Goal: Information Seeking & Learning: Learn about a topic

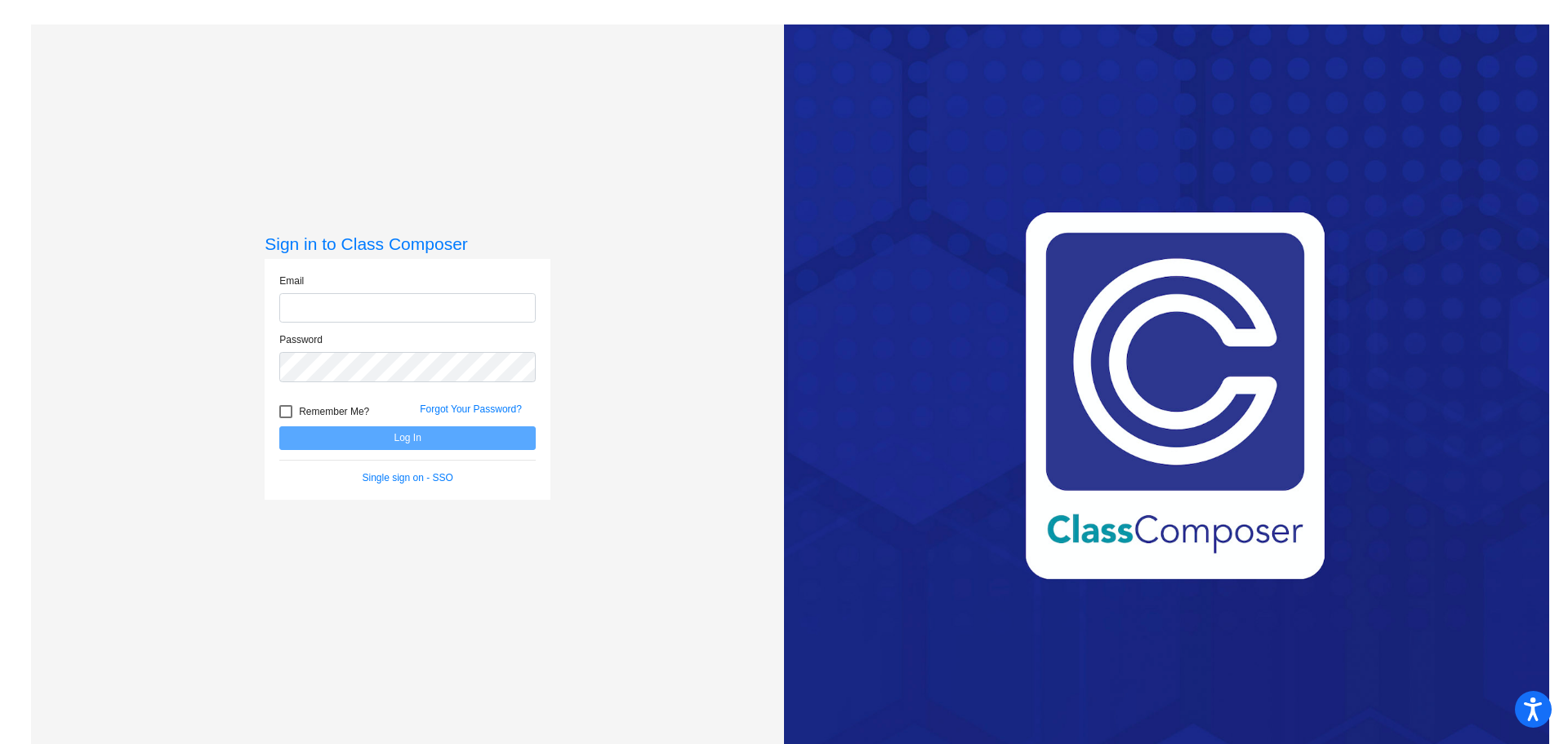
type input "[EMAIL_ADDRESS][DOMAIN_NAME]"
click at [416, 423] on div "Forgot Your Password?" at bounding box center [478, 414] width 140 height 24
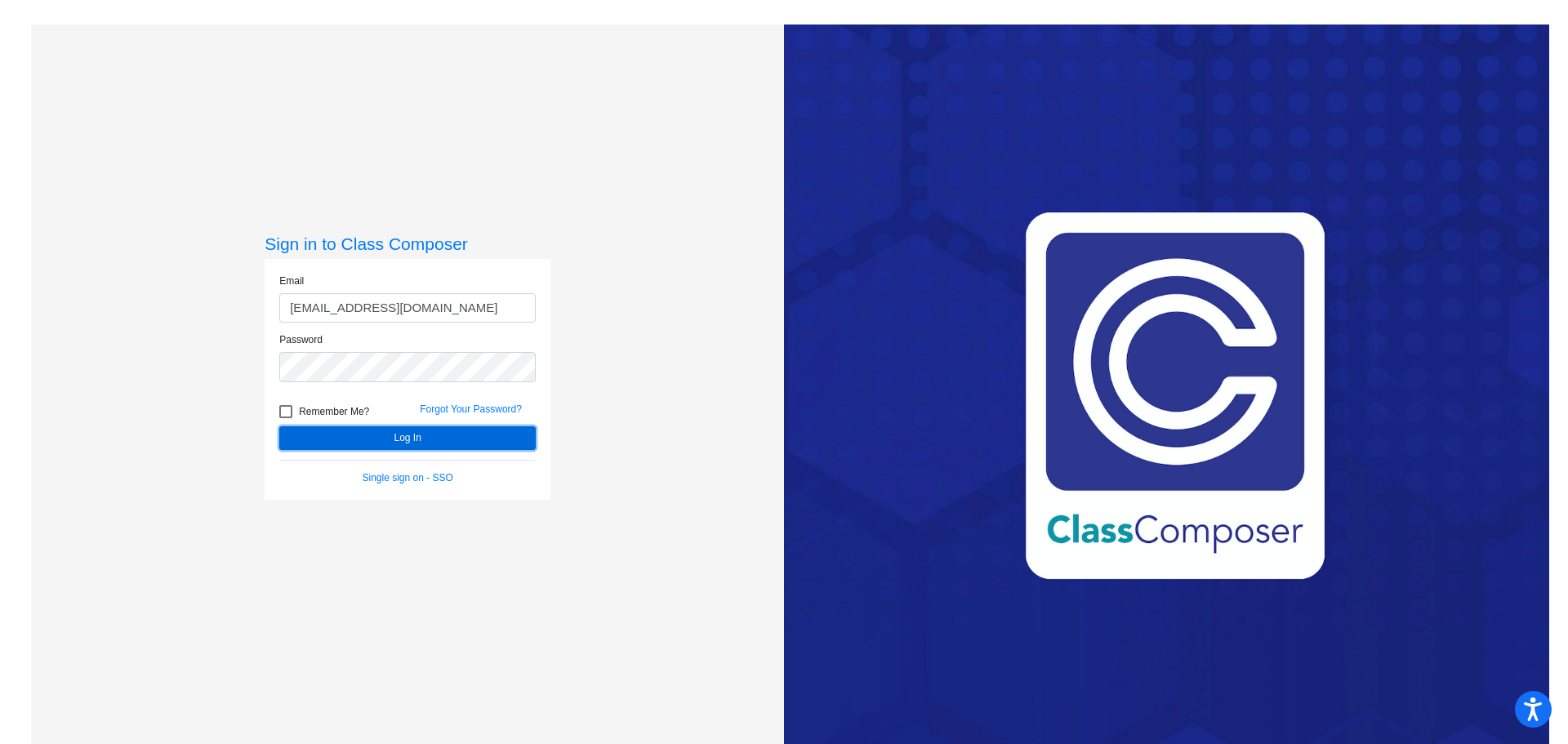
click at [404, 441] on button "Log In" at bounding box center [407, 438] width 256 height 24
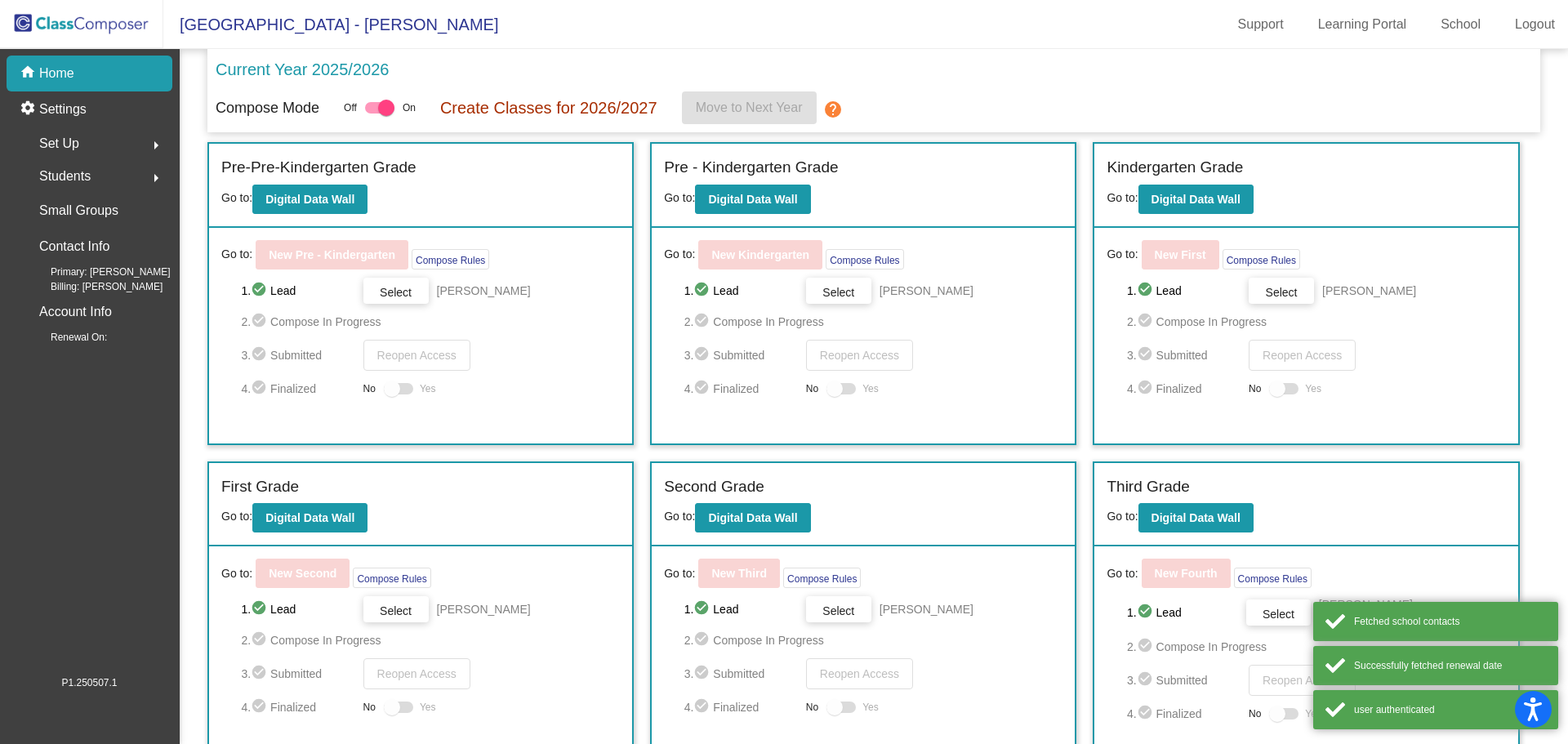
scroll to position [339, 0]
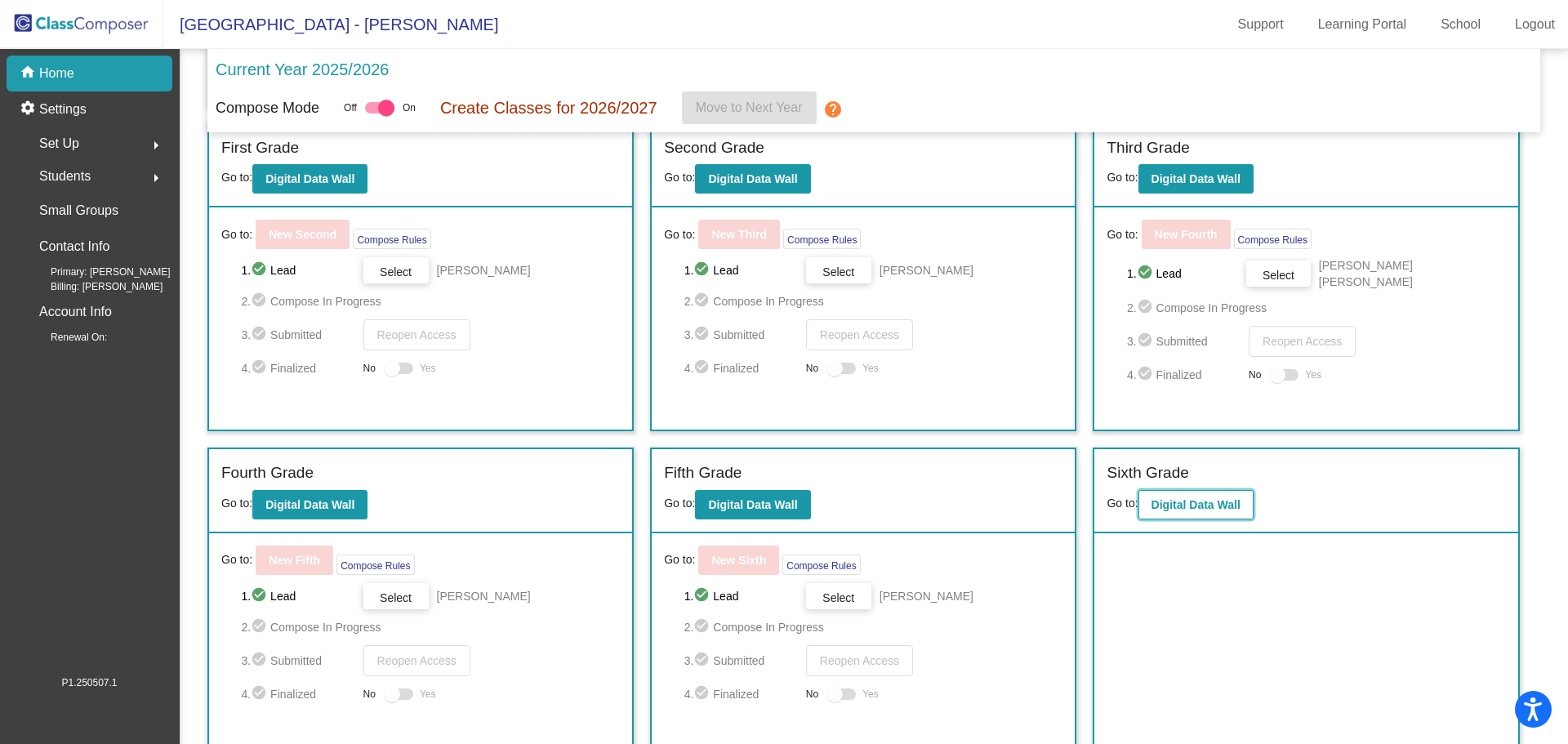
click at [1207, 499] on b "Digital Data Wall" at bounding box center [1196, 505] width 89 height 13
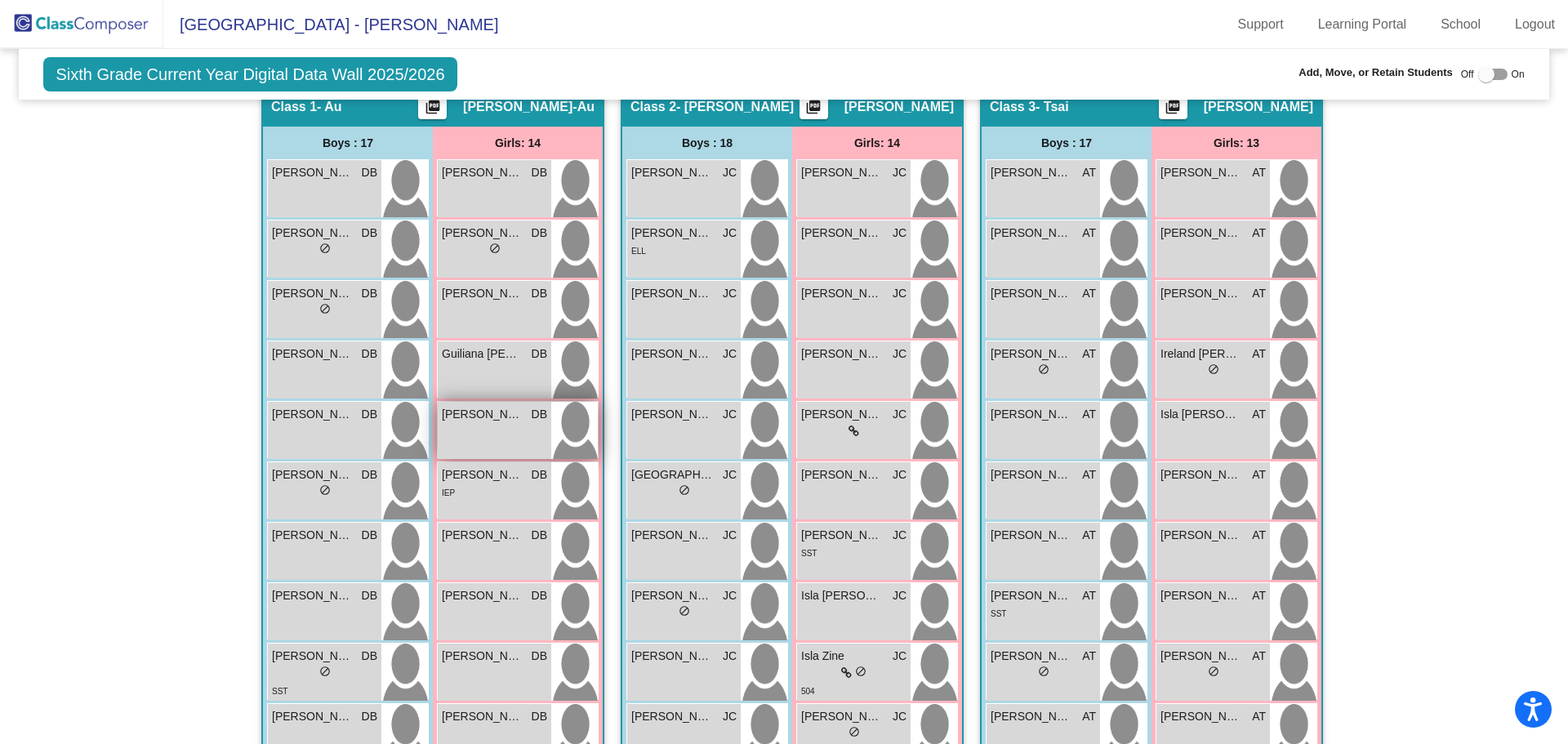
scroll to position [490, 0]
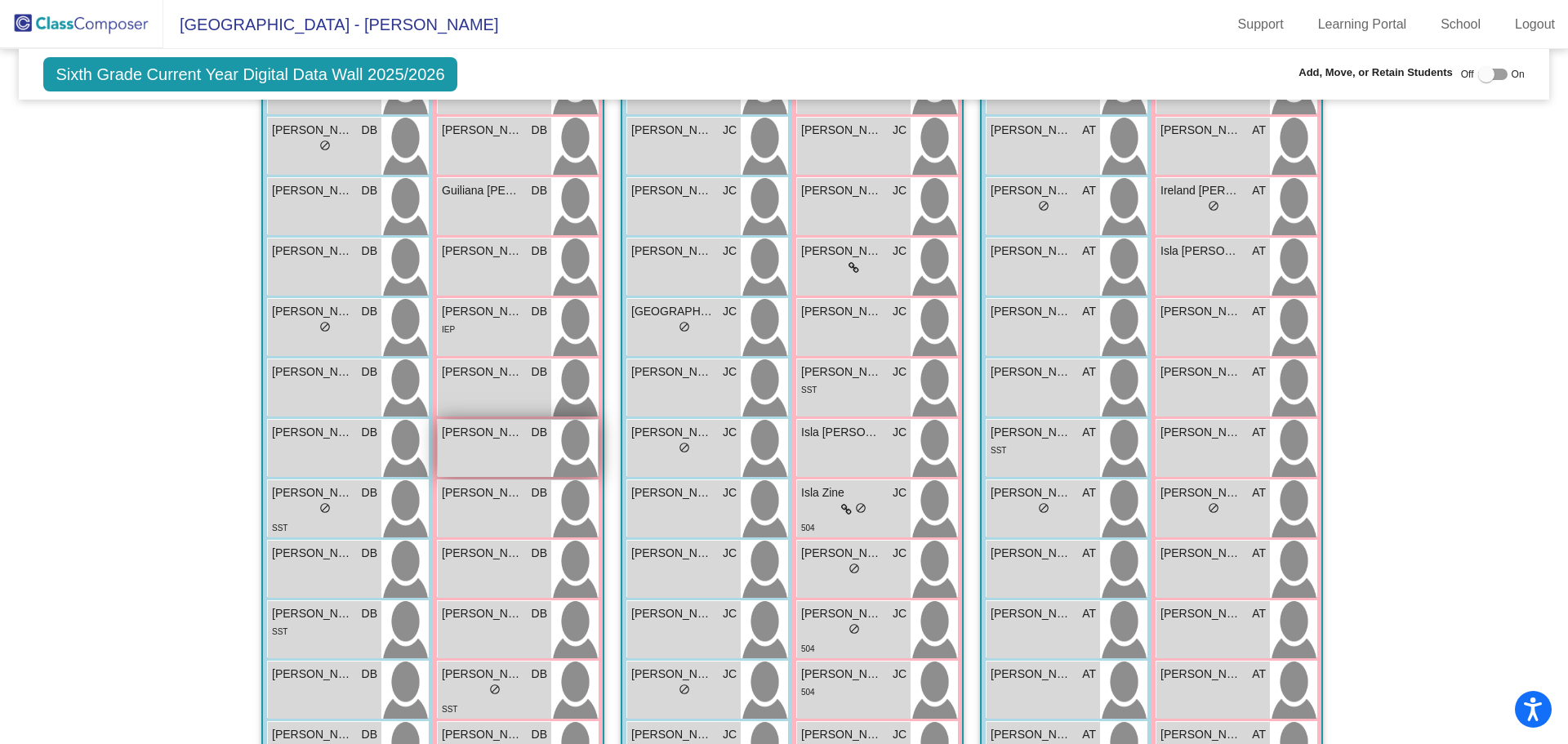
click at [481, 448] on div "[PERSON_NAME] DB lock do_not_disturb_alt" at bounding box center [494, 448] width 114 height 57
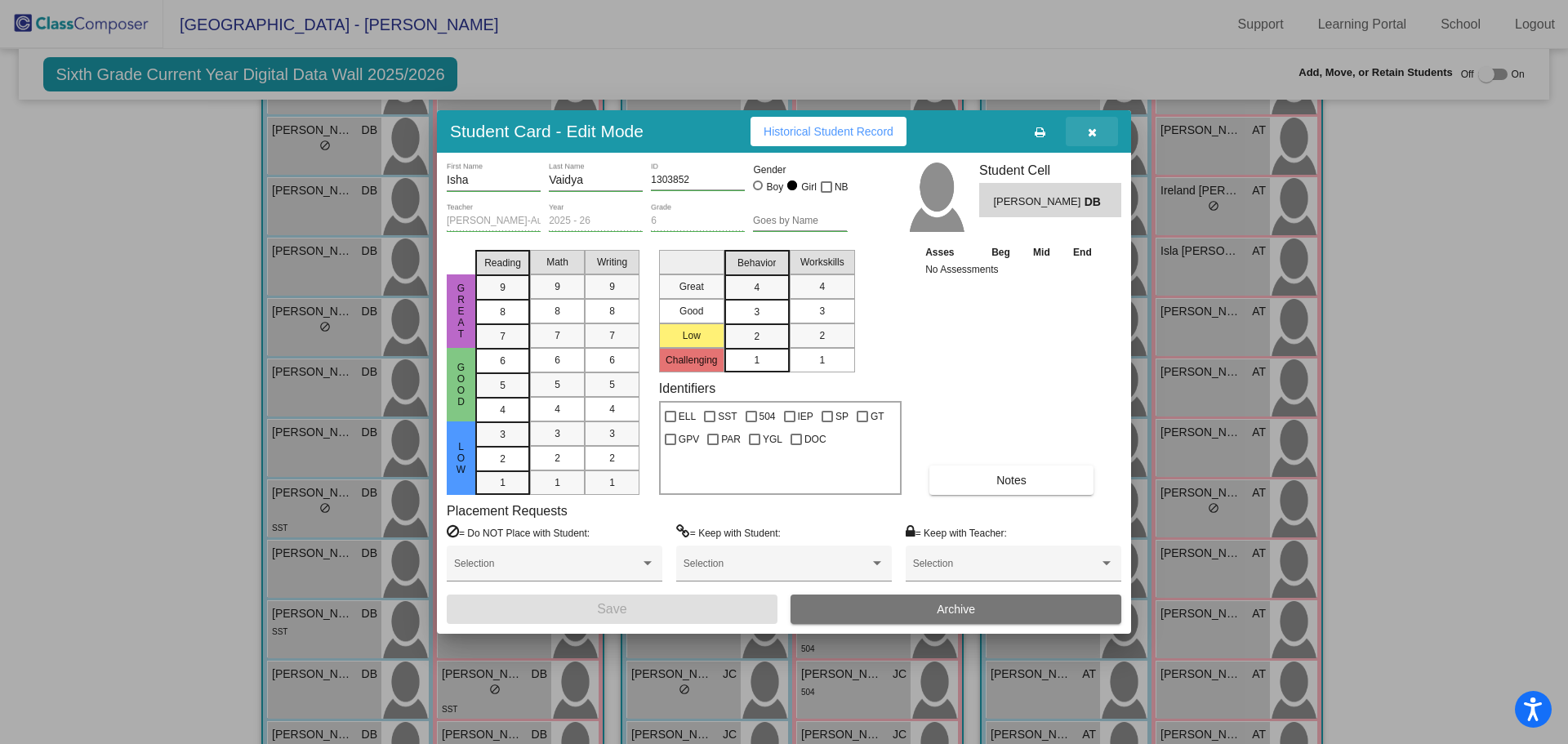
click at [1090, 129] on icon "button" at bounding box center [1092, 133] width 9 height 12
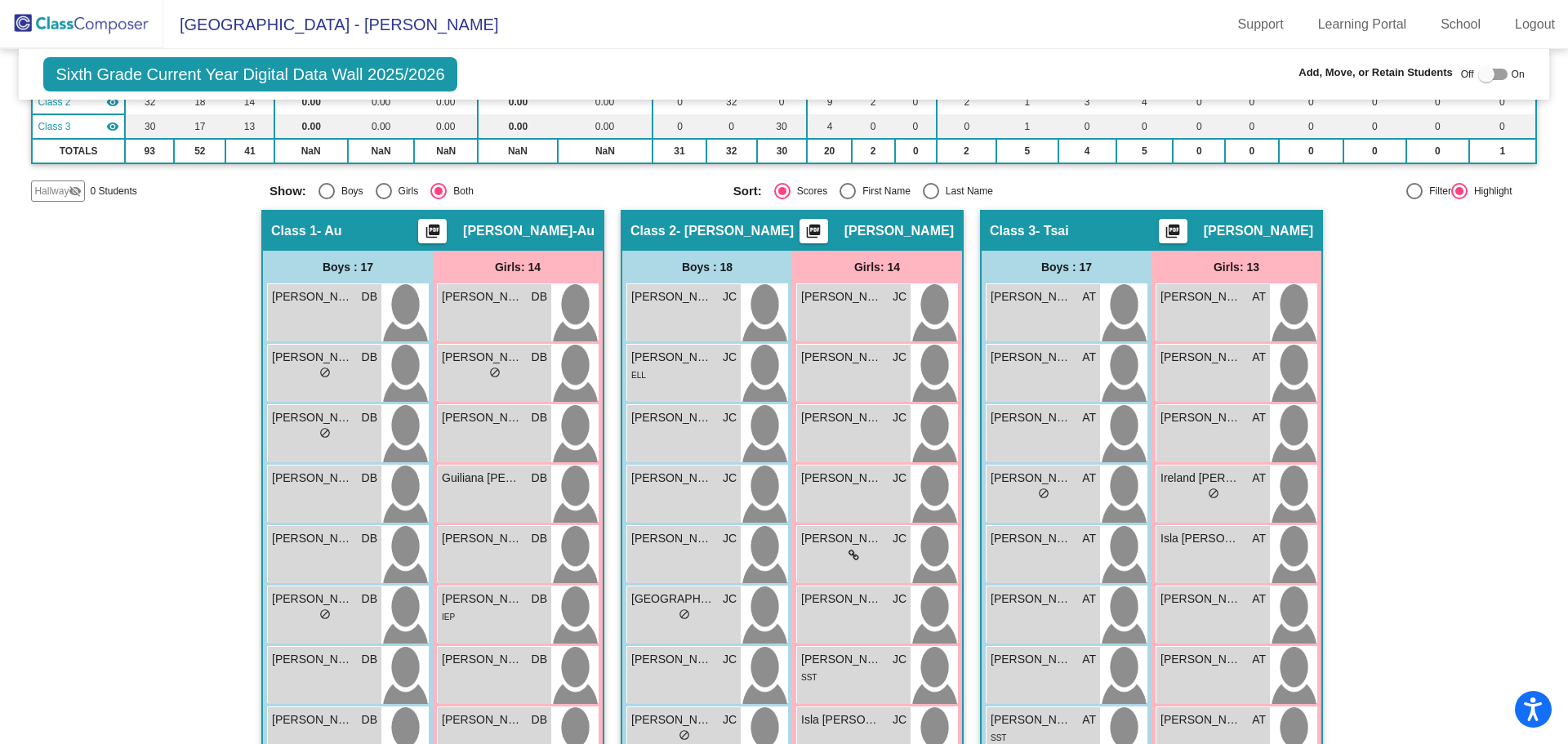
scroll to position [121, 0]
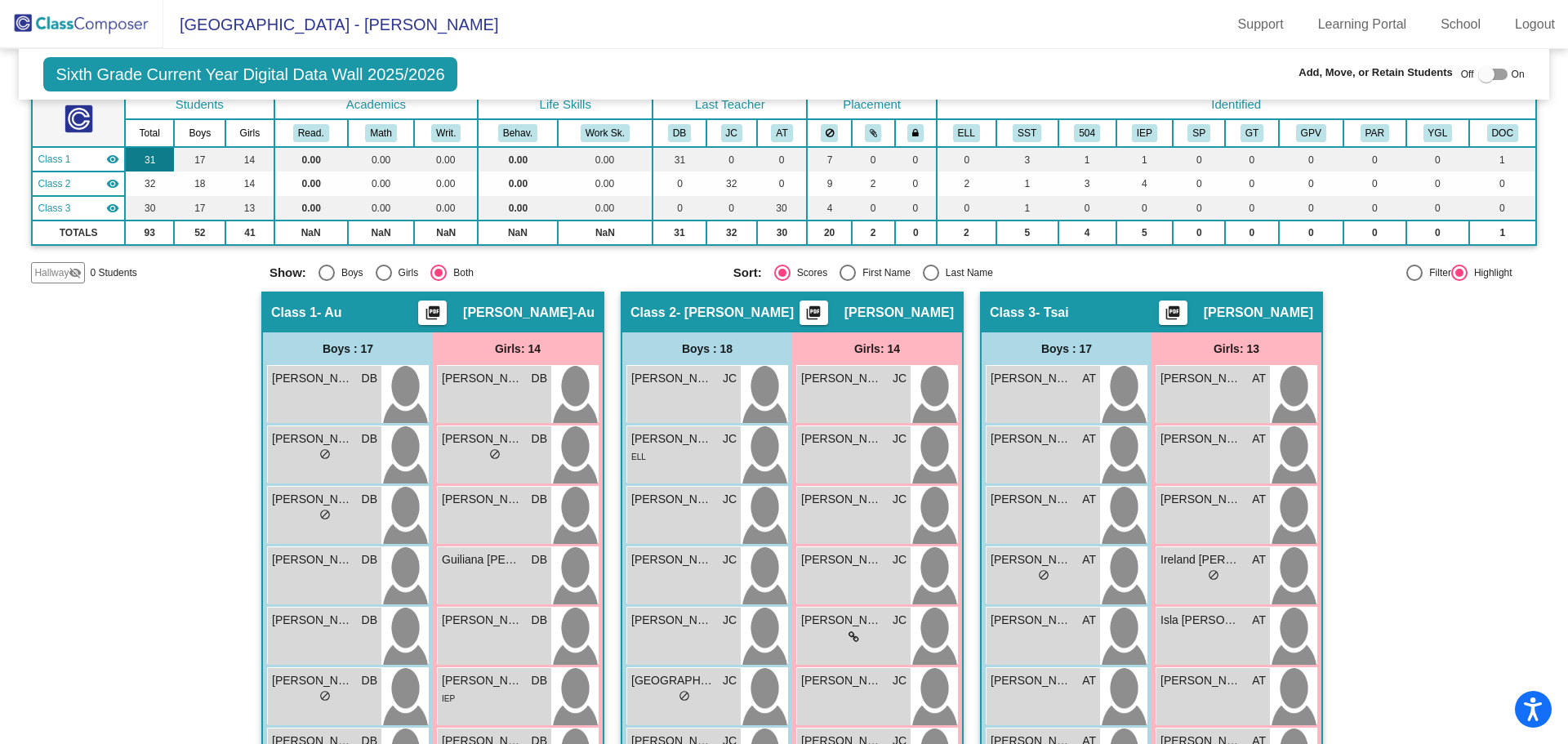
click at [139, 156] on td "31" at bounding box center [150, 159] width 50 height 24
click at [334, 315] on span "- Au" at bounding box center [330, 312] width 25 height 16
click at [847, 277] on div "Select an option" at bounding box center [847, 272] width 16 height 16
click at [847, 281] on input "First Name" at bounding box center [847, 281] width 1 height 1
radio input "true"
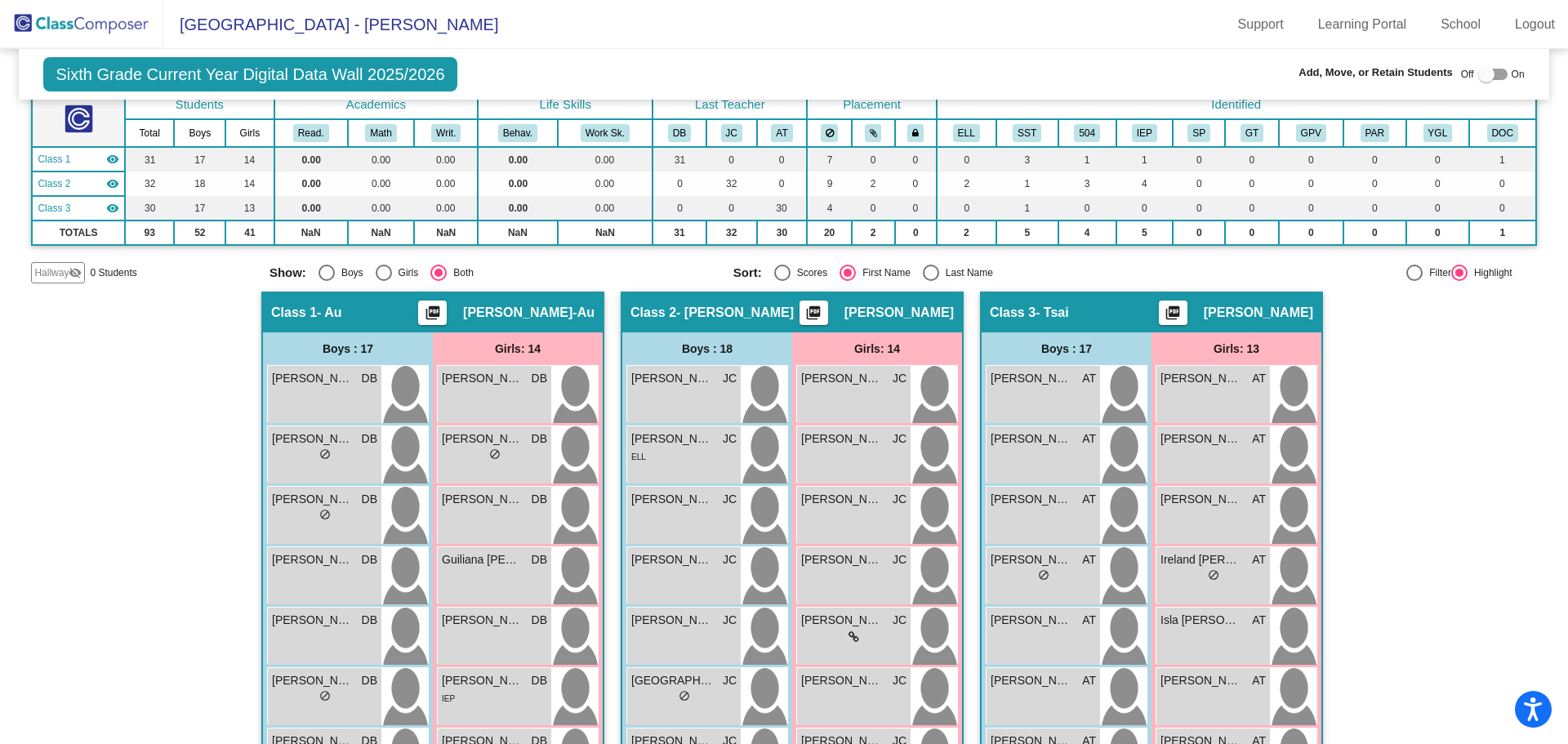
click at [926, 272] on div "Select an option" at bounding box center [931, 272] width 16 height 16
click at [931, 281] on input "Last Name" at bounding box center [931, 281] width 1 height 1
radio input "true"
click at [778, 277] on div "Select an option" at bounding box center [782, 272] width 16 height 16
click at [782, 281] on input "Scores" at bounding box center [782, 281] width 1 height 1
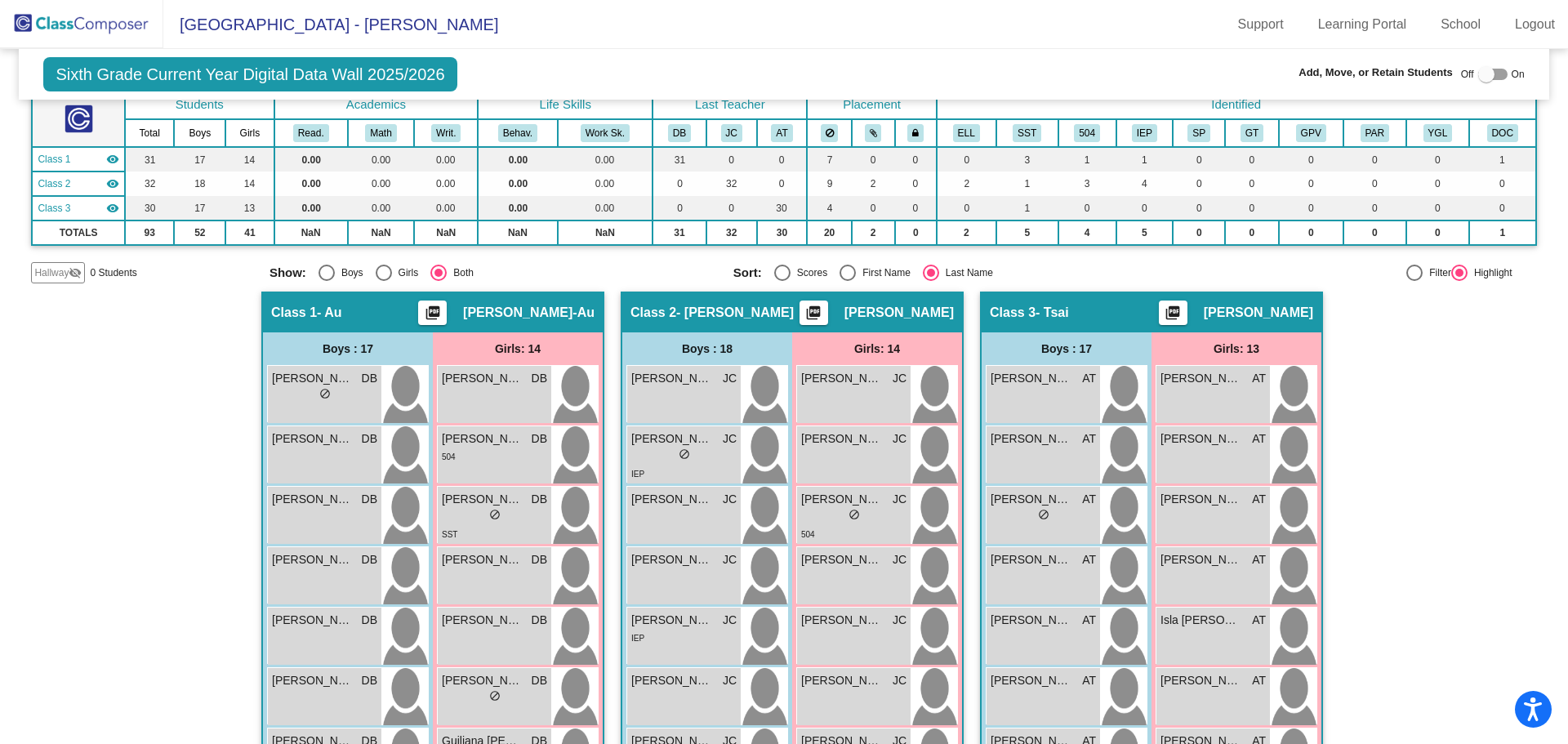
radio input "true"
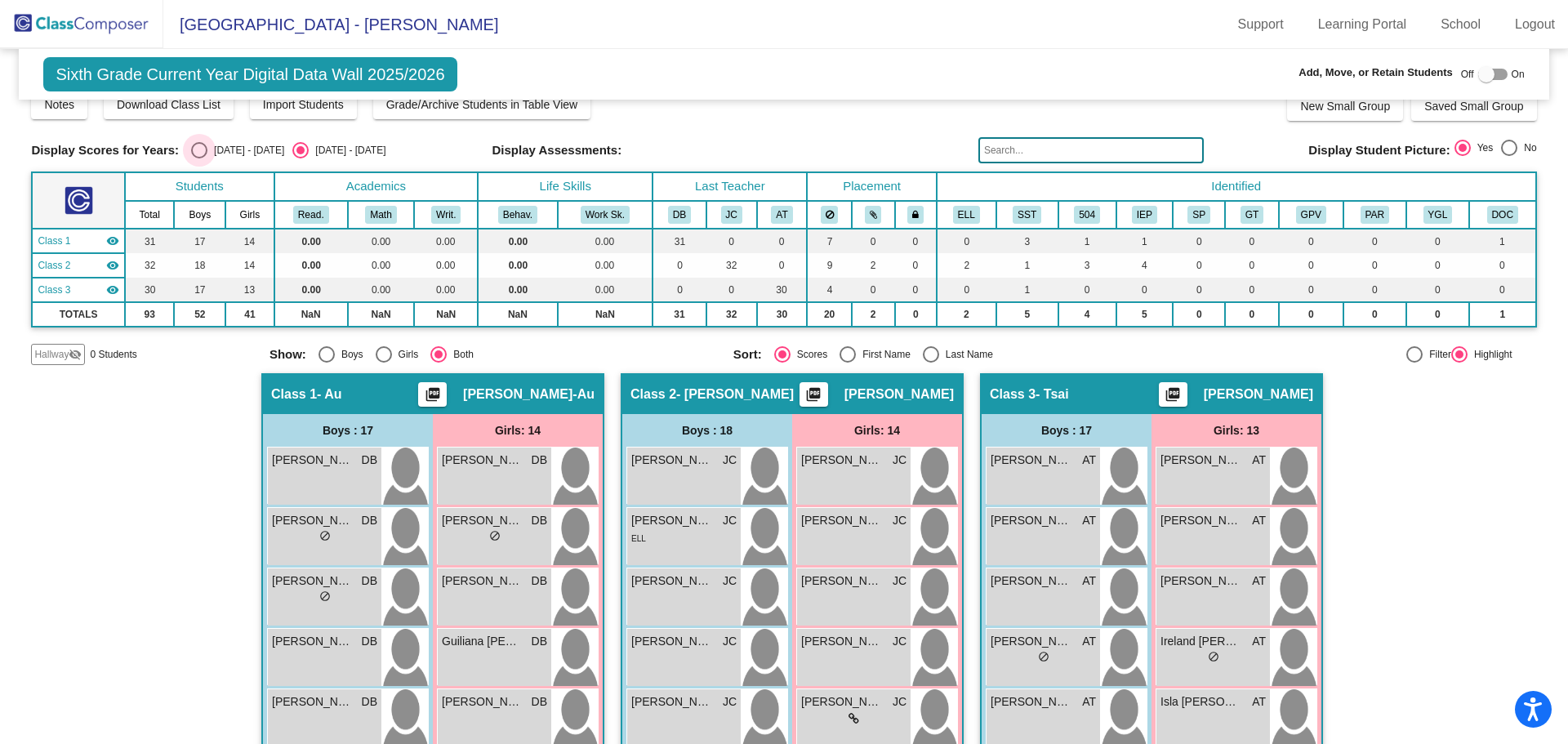
click at [206, 152] on div "Select an option" at bounding box center [198, 150] width 16 height 16
click at [199, 158] on input "[DATE] - [DATE]" at bounding box center [198, 158] width 1 height 1
radio input "true"
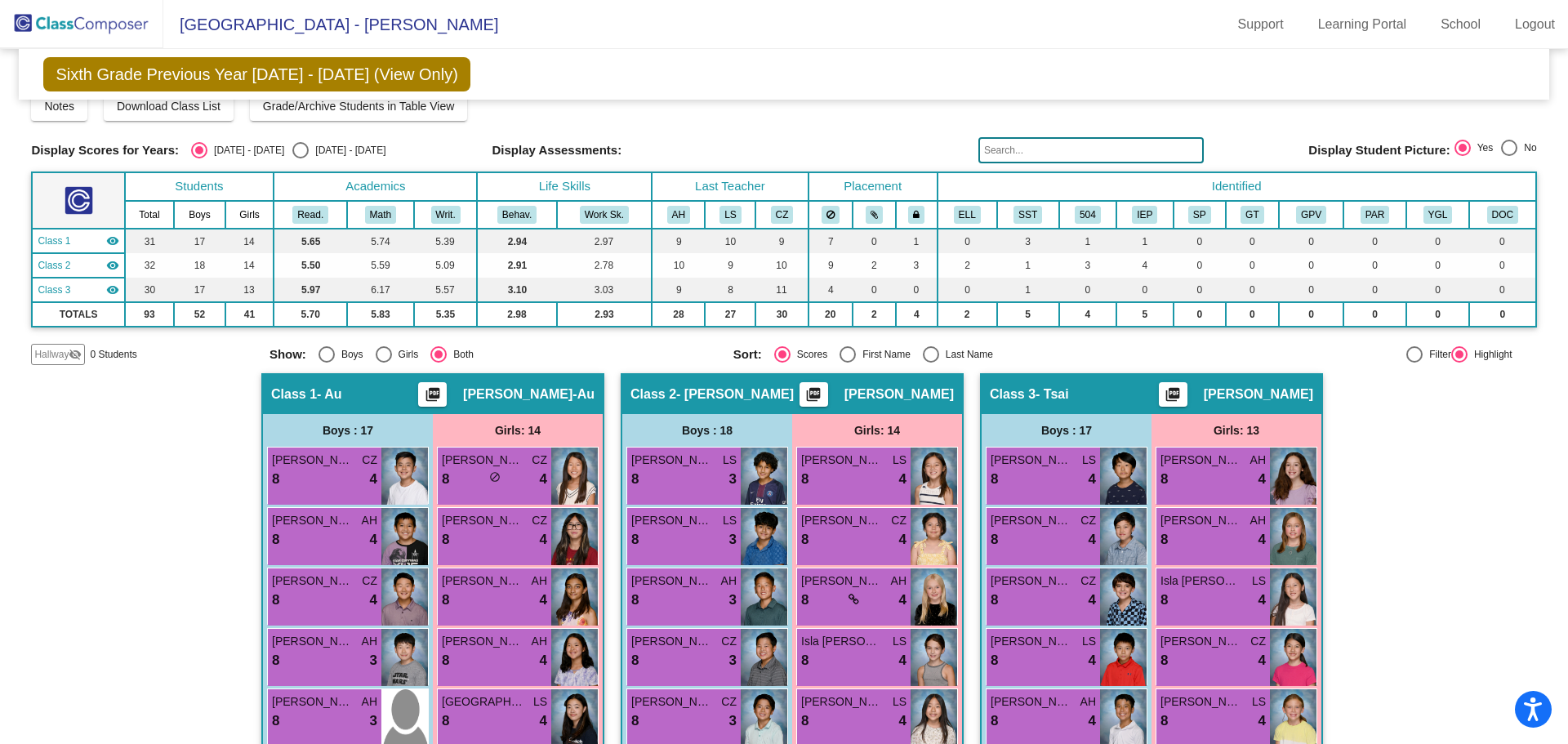
scroll to position [281, 0]
